Goal: Task Accomplishment & Management: Use online tool/utility

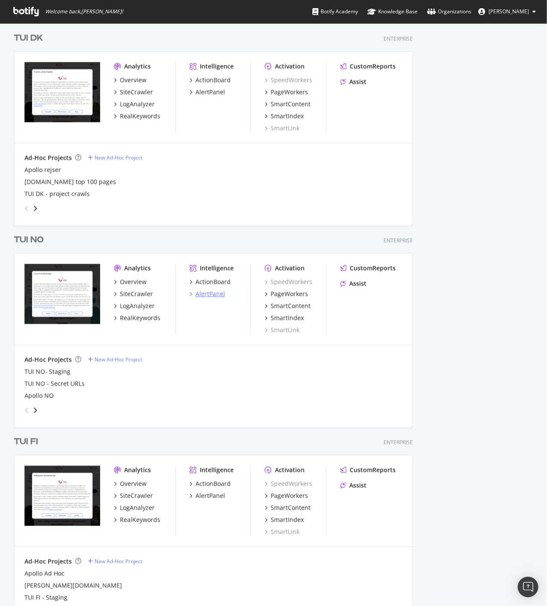
scroll to position [763, 0]
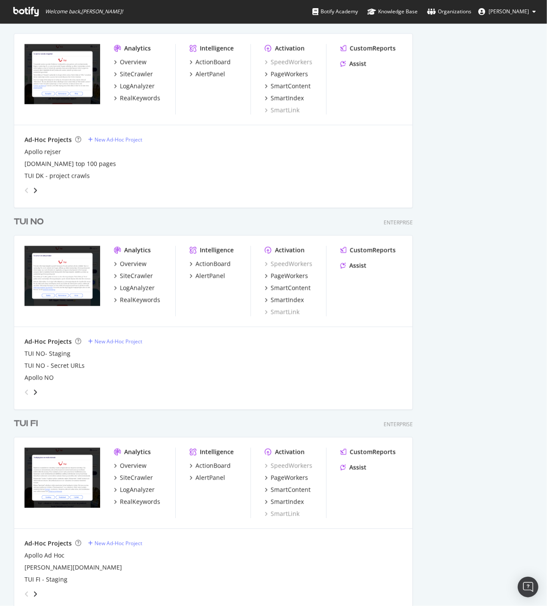
click at [32, 428] on div "TUI FI" at bounding box center [26, 424] width 24 height 12
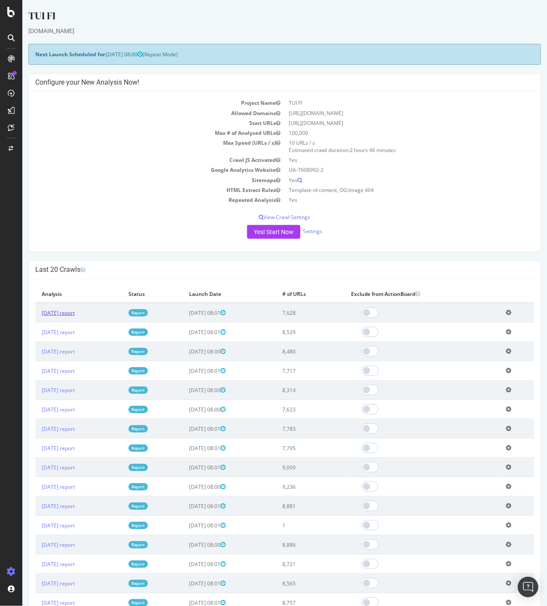
click at [74, 313] on link "[DATE] report" at bounding box center [57, 312] width 33 height 7
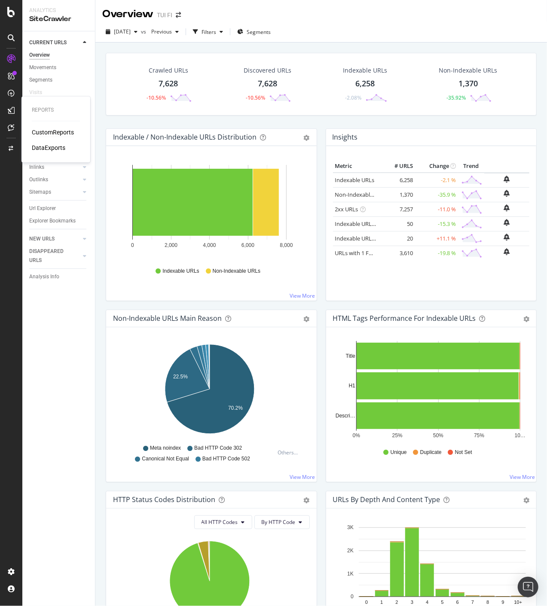
click at [41, 132] on div "CustomReports" at bounding box center [53, 132] width 42 height 9
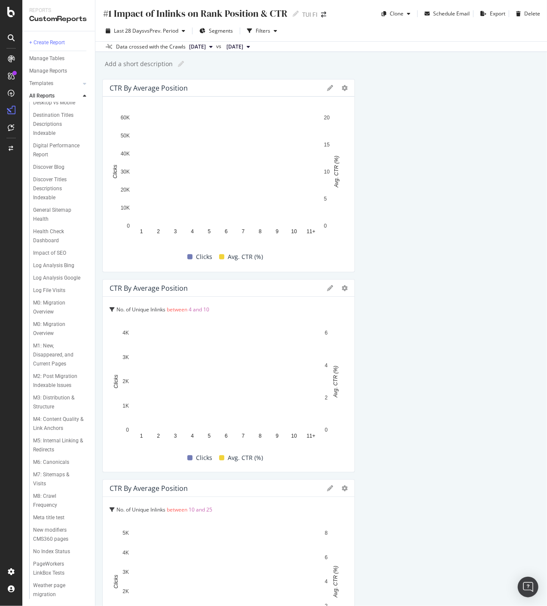
scroll to position [295, 0]
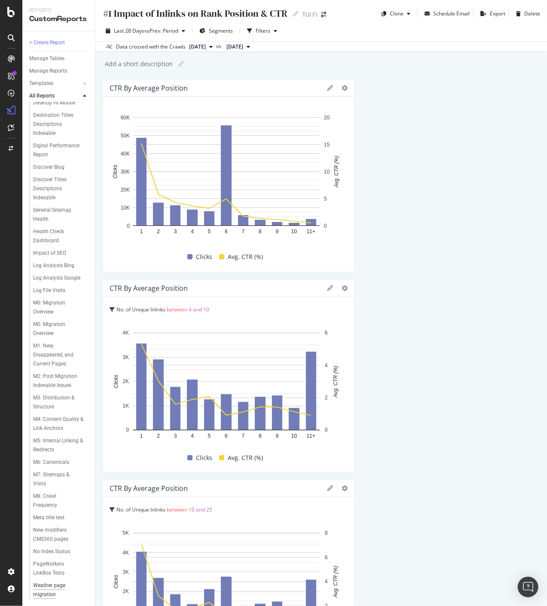
click at [52, 586] on div "Weather page migration" at bounding box center [57, 590] width 49 height 18
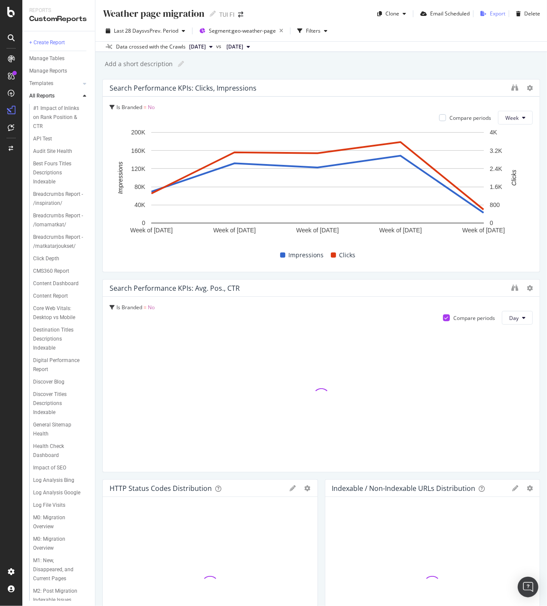
click at [489, 16] on div "Export" at bounding box center [496, 13] width 15 height 7
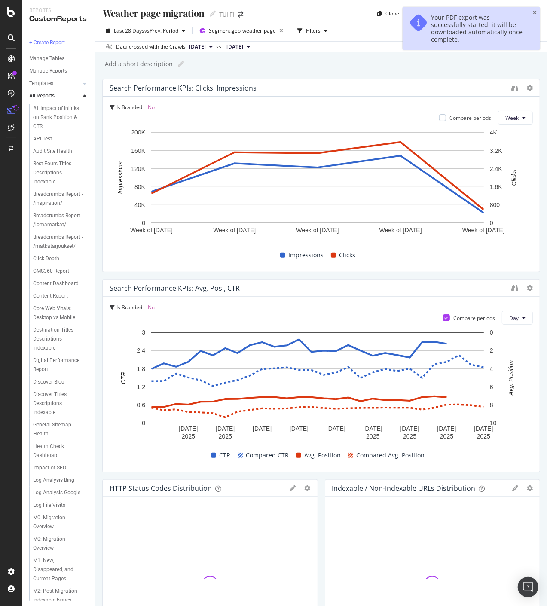
click at [460, 64] on div "Add a short description Add a short description" at bounding box center [325, 64] width 443 height 13
click at [320, 29] on div "Filters" at bounding box center [313, 30] width 15 height 7
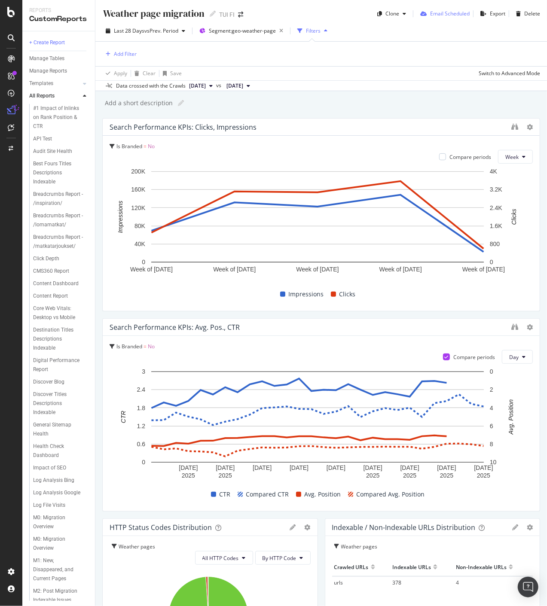
click at [430, 12] on div "Email Scheduled" at bounding box center [449, 13] width 39 height 7
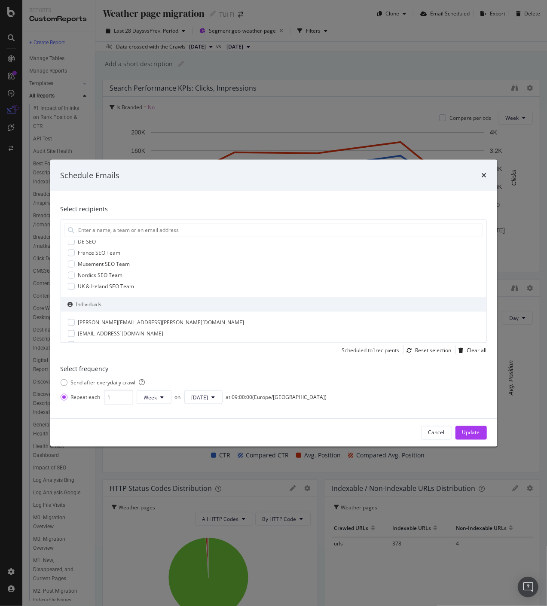
scroll to position [48, 0]
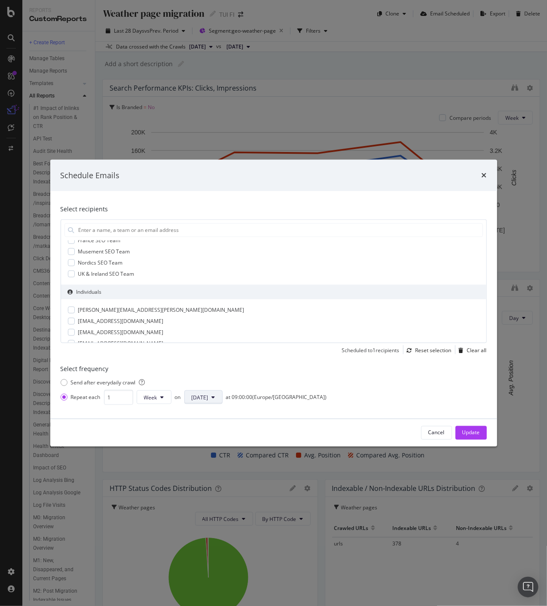
click at [198, 397] on span "[DATE]" at bounding box center [199, 397] width 17 height 7
click at [198, 481] on span "[DATE]" at bounding box center [199, 478] width 17 height 8
click at [237, 398] on div "at 09:00:00 ( [GEOGRAPHIC_DATA]/[GEOGRAPHIC_DATA] )" at bounding box center [276, 397] width 101 height 8
click at [82, 381] on div "Send after every daily crawl" at bounding box center [108, 383] width 74 height 8
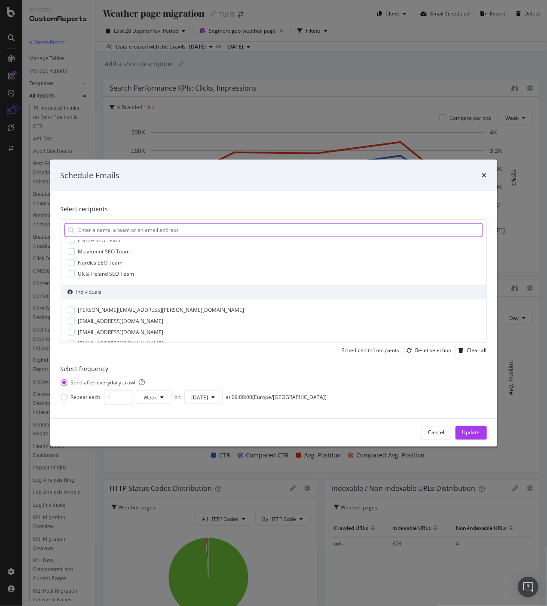
click at [179, 229] on input "modal" at bounding box center [280, 229] width 404 height 13
type input "[EMAIL_ADDRESS][DOMAIN_NAME]"
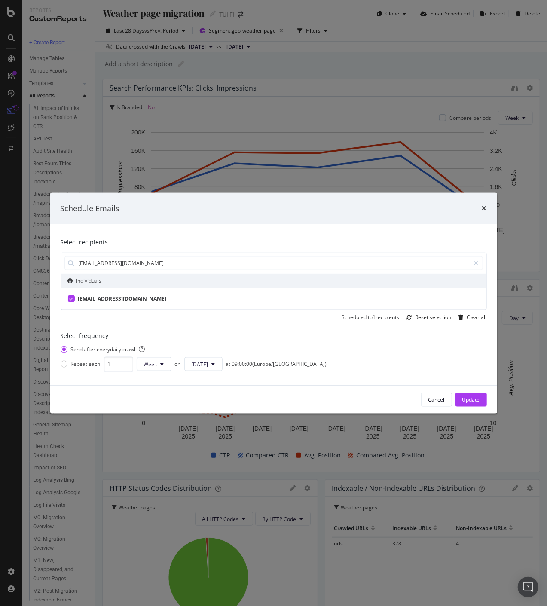
click at [473, 400] on div "Update" at bounding box center [471, 399] width 18 height 7
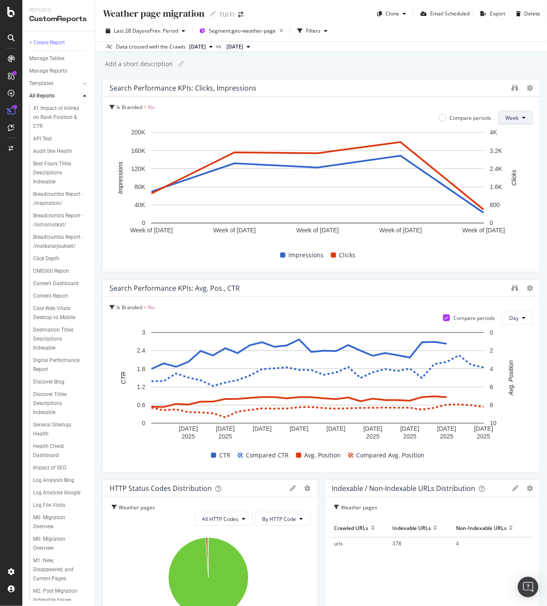
click at [514, 120] on button "Week" at bounding box center [515, 118] width 35 height 14
click at [499, 140] on div "Day" at bounding box center [505, 134] width 29 height 12
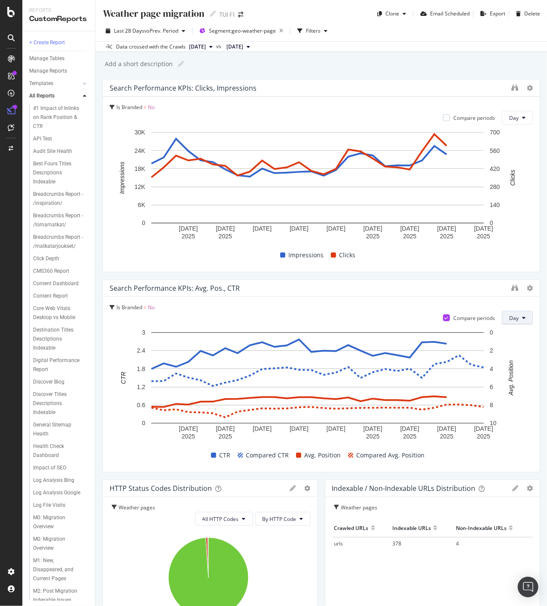
click at [522, 316] on icon at bounding box center [523, 317] width 3 height 5
click at [506, 349] on span "Week" at bounding box center [509, 351] width 15 height 8
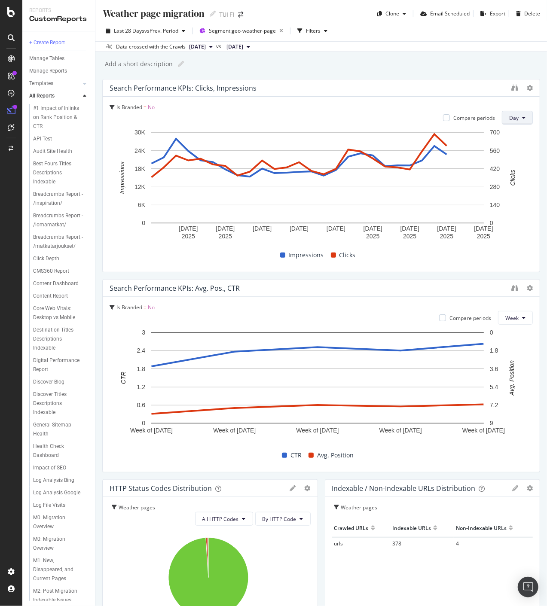
click at [510, 118] on span "Day" at bounding box center [513, 117] width 9 height 7
click at [507, 147] on span "Week" at bounding box center [509, 151] width 15 height 8
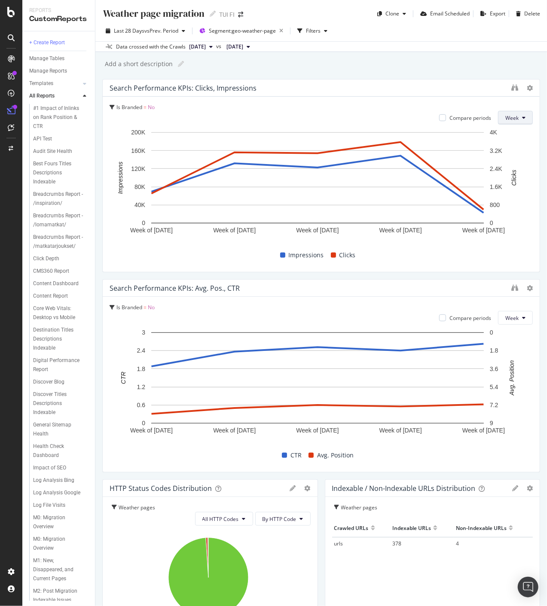
click at [514, 118] on button "Week" at bounding box center [515, 118] width 35 height 14
click at [500, 138] on span "Day" at bounding box center [505, 135] width 15 height 8
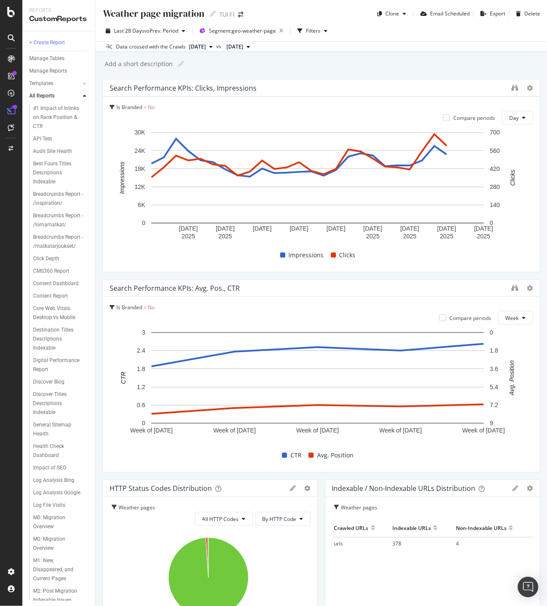
click at [510, 317] on span "Week" at bounding box center [511, 317] width 13 height 7
click at [507, 331] on span "Day" at bounding box center [505, 335] width 15 height 8
